Goal: Navigation & Orientation: Go to known website

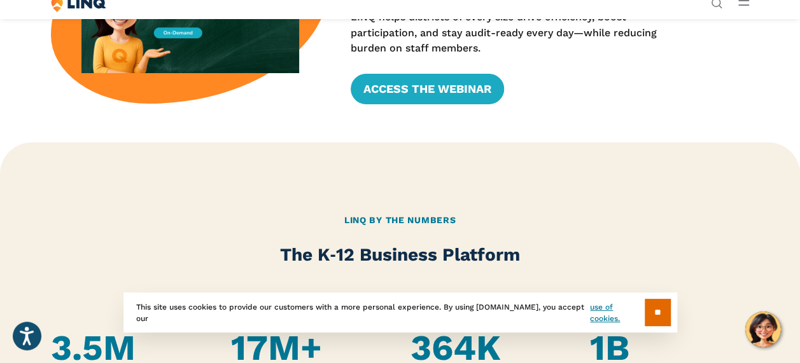
scroll to position [482, 0]
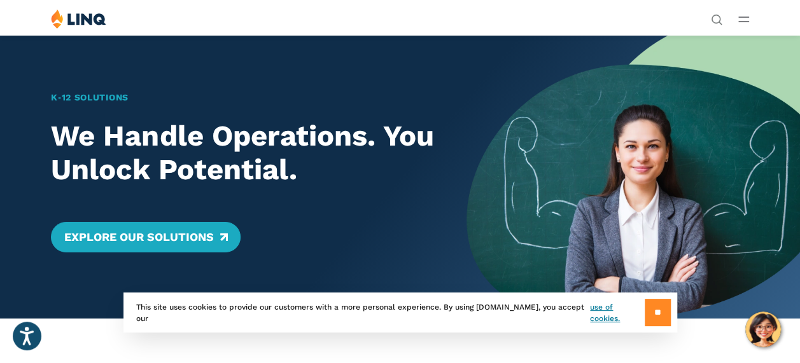
click at [648, 307] on input "**" at bounding box center [657, 312] width 26 height 27
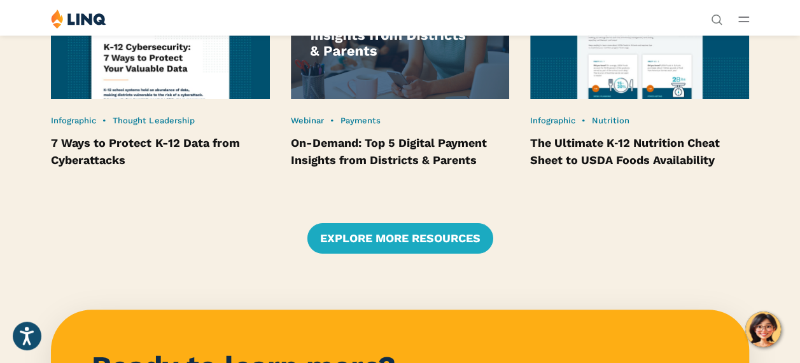
scroll to position [2497, 0]
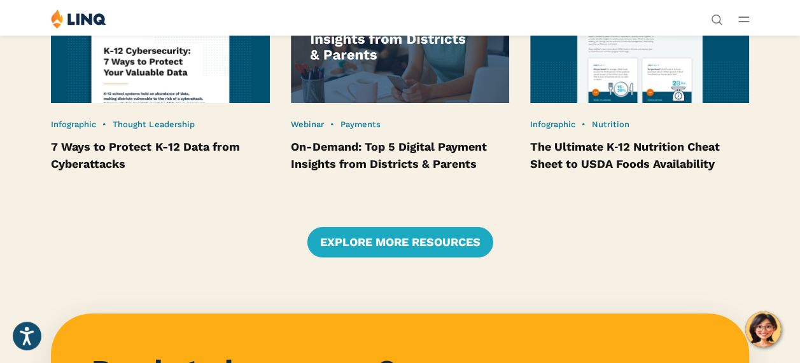
click at [599, 229] on link "Login" at bounding box center [621, 234] width 44 height 11
